Goal: Information Seeking & Learning: Learn about a topic

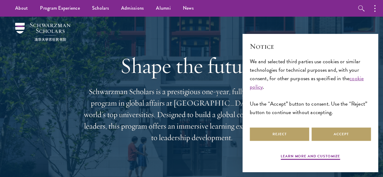
click at [349, 106] on div "We and selected third parties use cookies or similar technologies for technical…" at bounding box center [310, 87] width 121 height 60
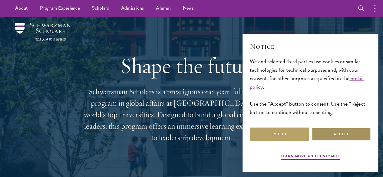
click at [348, 127] on button "Accept" at bounding box center [340, 134] width 59 height 14
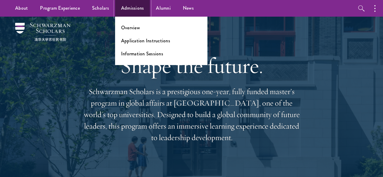
click at [137, 8] on link "Admissions" at bounding box center [132, 8] width 35 height 17
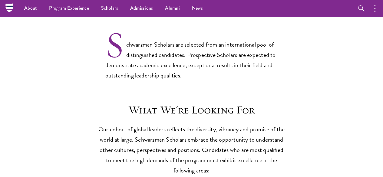
scroll to position [473, 0]
